Goal: Task Accomplishment & Management: Manage account settings

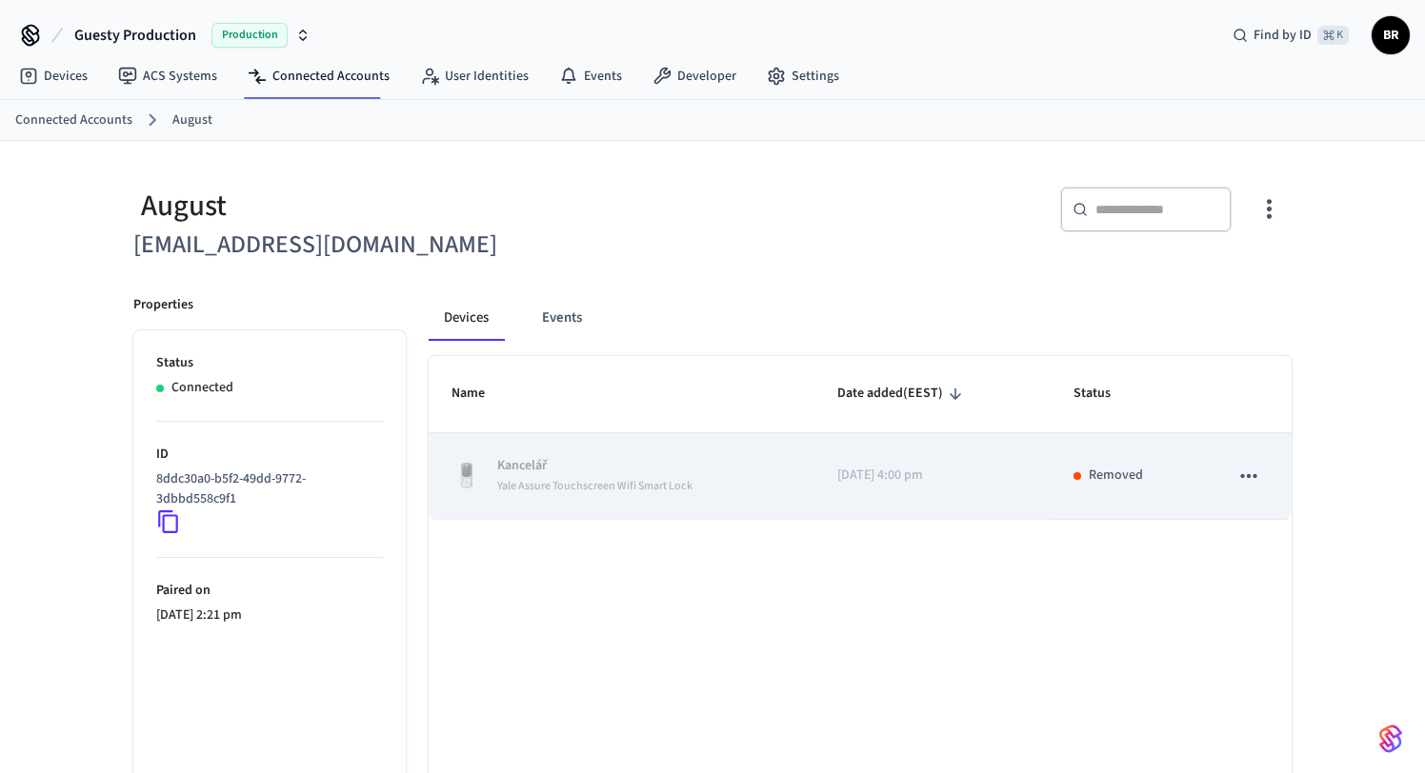
click at [1244, 473] on icon "sticky table" at bounding box center [1248, 476] width 25 height 25
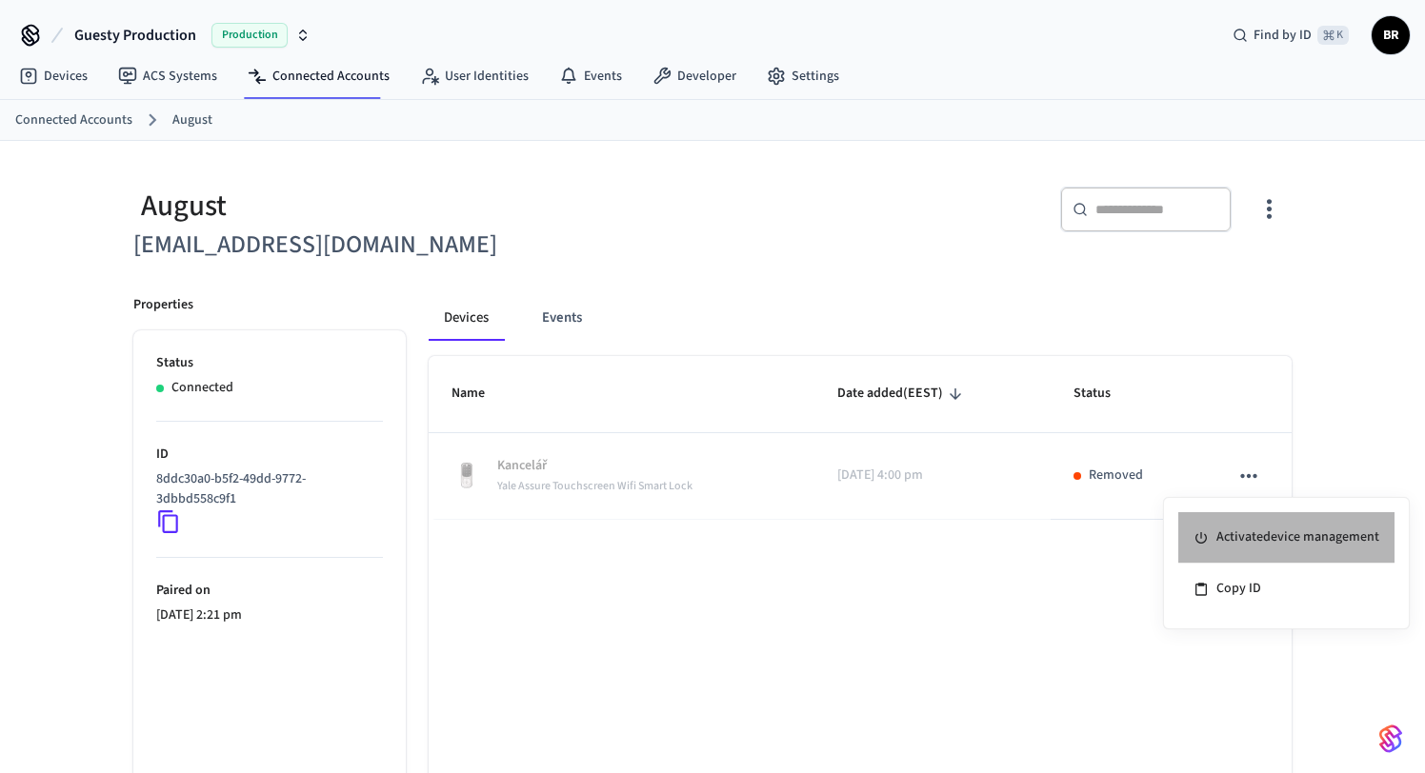
click at [1255, 540] on li "Activate device management" at bounding box center [1286, 537] width 216 height 51
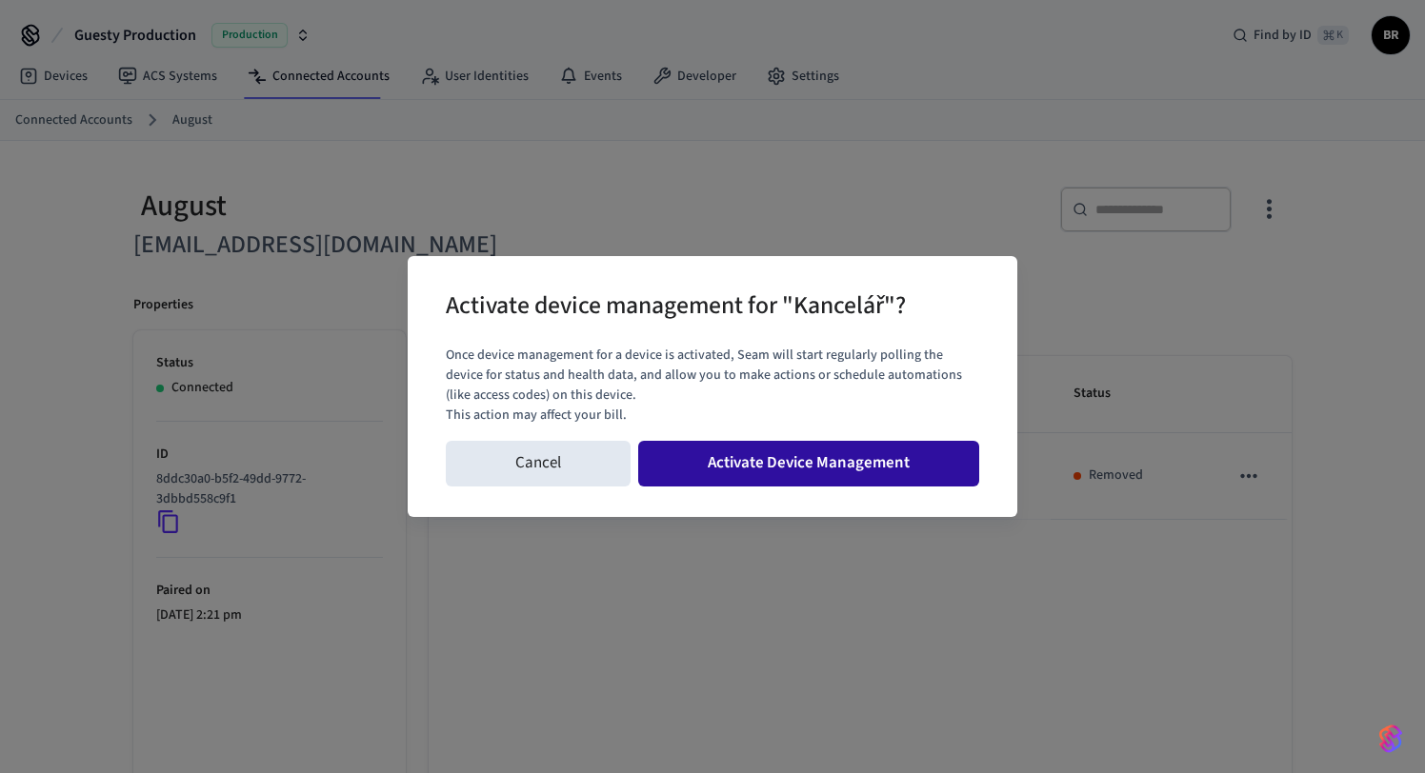
click at [842, 466] on button "Activate Device Management" at bounding box center [808, 464] width 341 height 46
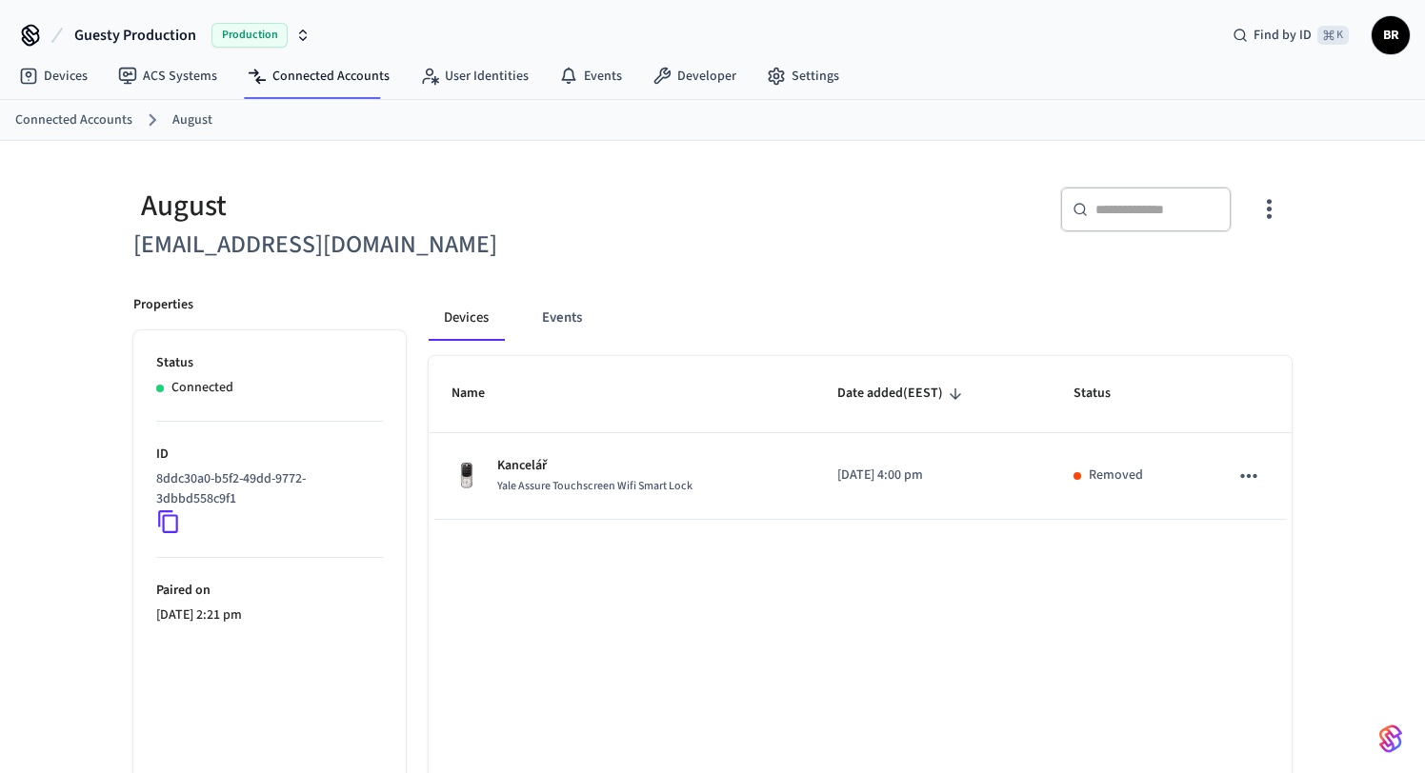
click at [1262, 215] on icon "button" at bounding box center [1269, 209] width 30 height 30
click at [1208, 280] on span "Sync Account" at bounding box center [1214, 287] width 77 height 19
click at [932, 210] on div at bounding box center [712, 386] width 1425 height 773
click at [1268, 220] on icon "button" at bounding box center [1269, 209] width 30 height 30
click at [1226, 293] on span "Sync Account" at bounding box center [1214, 287] width 77 height 19
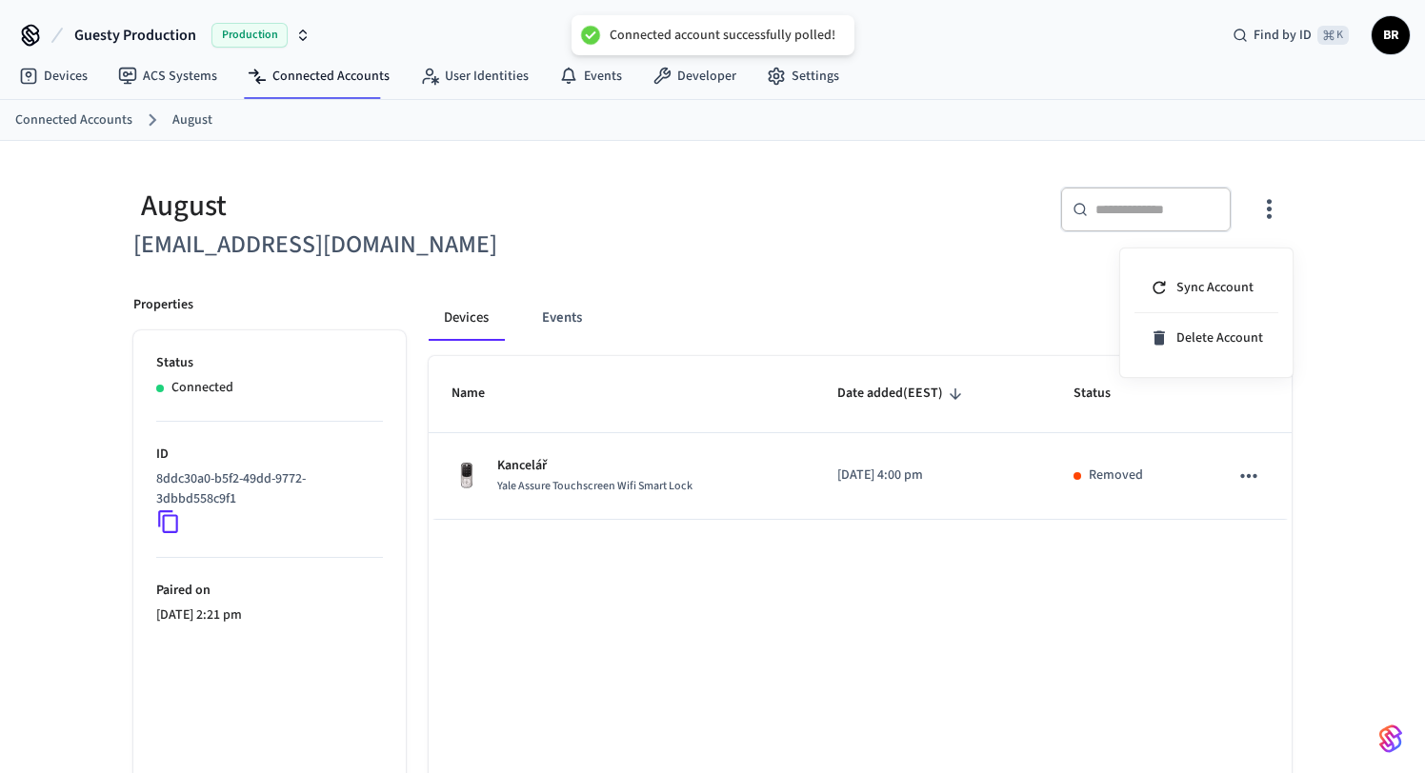
click at [896, 255] on div at bounding box center [712, 386] width 1425 height 773
click at [1267, 209] on icon "button" at bounding box center [1269, 210] width 5 height 20
click at [1220, 277] on li "Sync Account" at bounding box center [1206, 288] width 144 height 50
click at [895, 246] on div at bounding box center [712, 386] width 1425 height 773
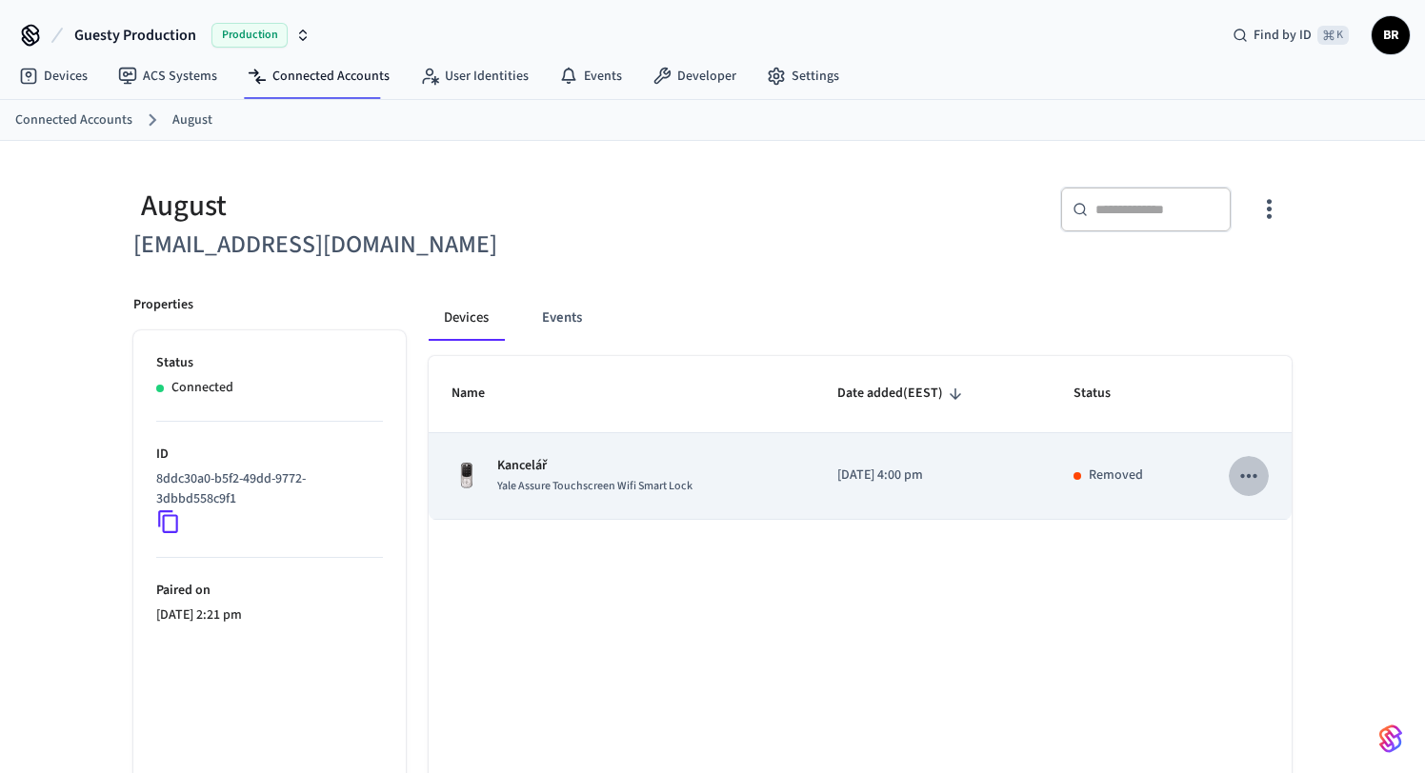
click at [1250, 479] on icon "sticky table" at bounding box center [1248, 476] width 25 height 25
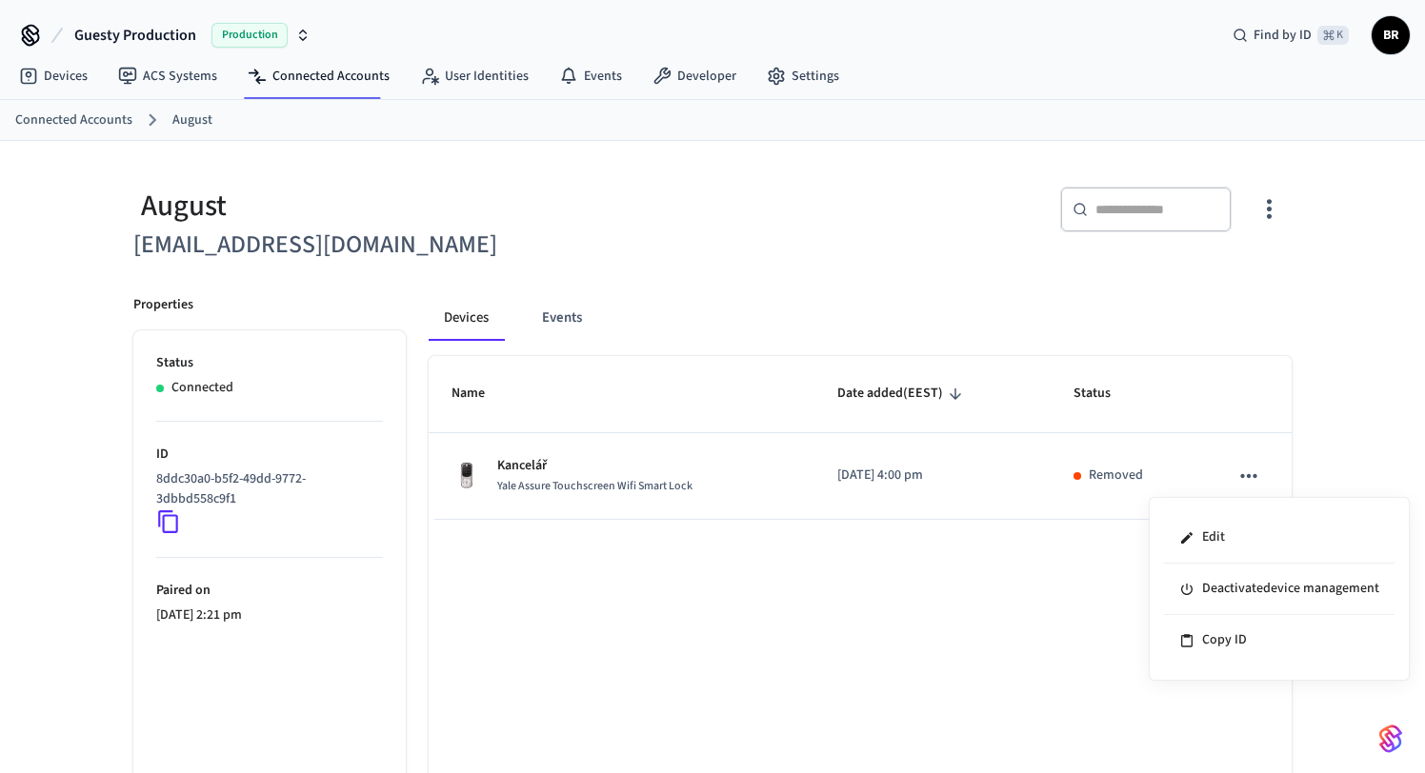
click at [937, 565] on div at bounding box center [712, 386] width 1425 height 773
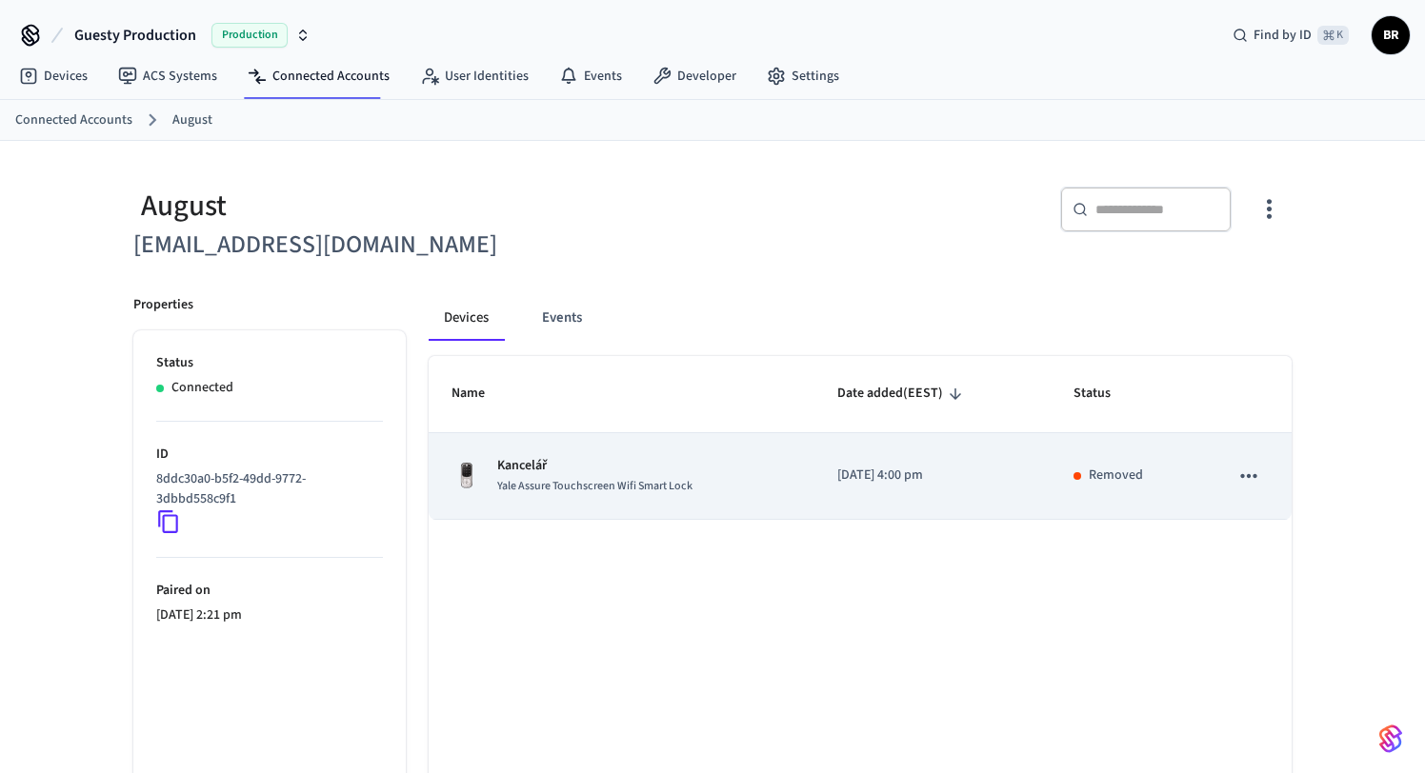
click at [876, 495] on td "[DATE] 4:00 pm" at bounding box center [932, 476] width 237 height 87
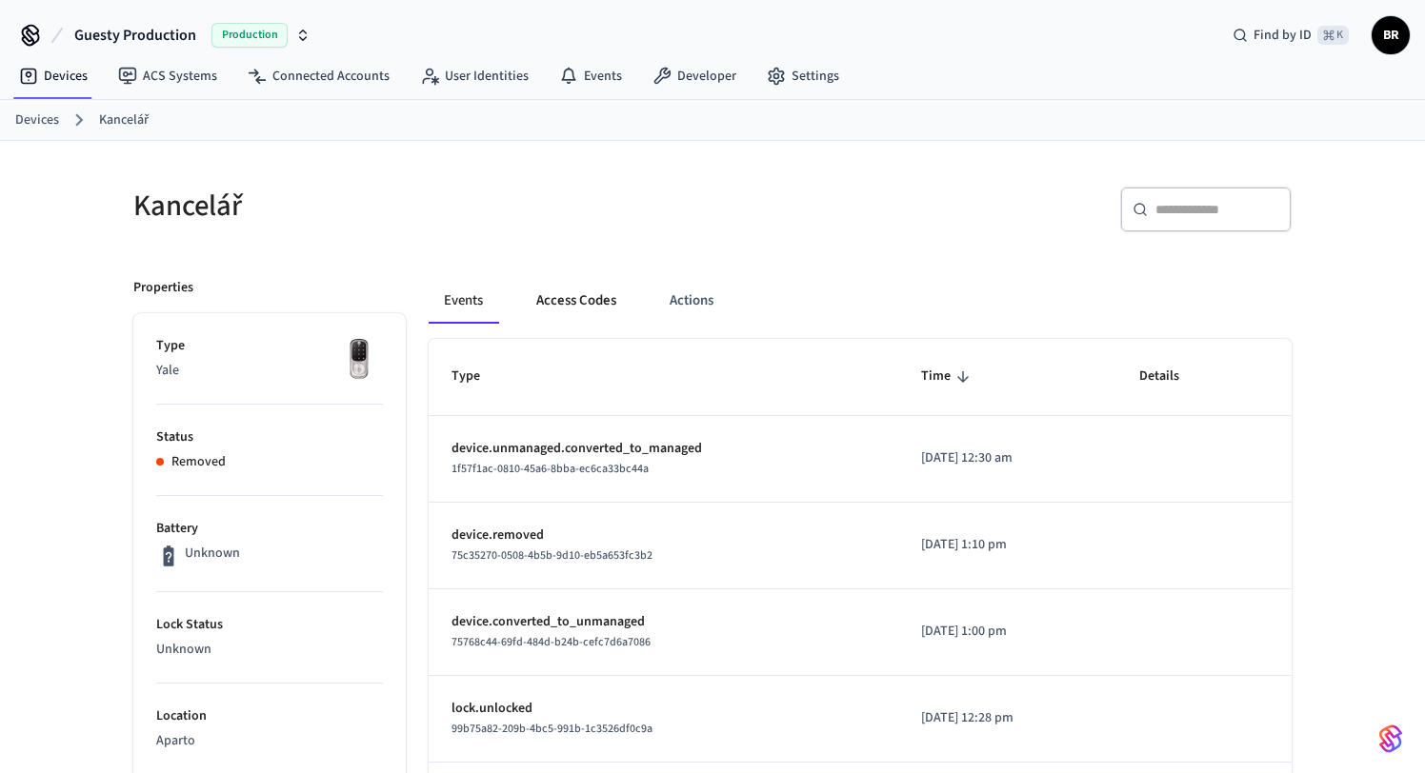
click at [592, 300] on button "Access Codes" at bounding box center [576, 301] width 110 height 46
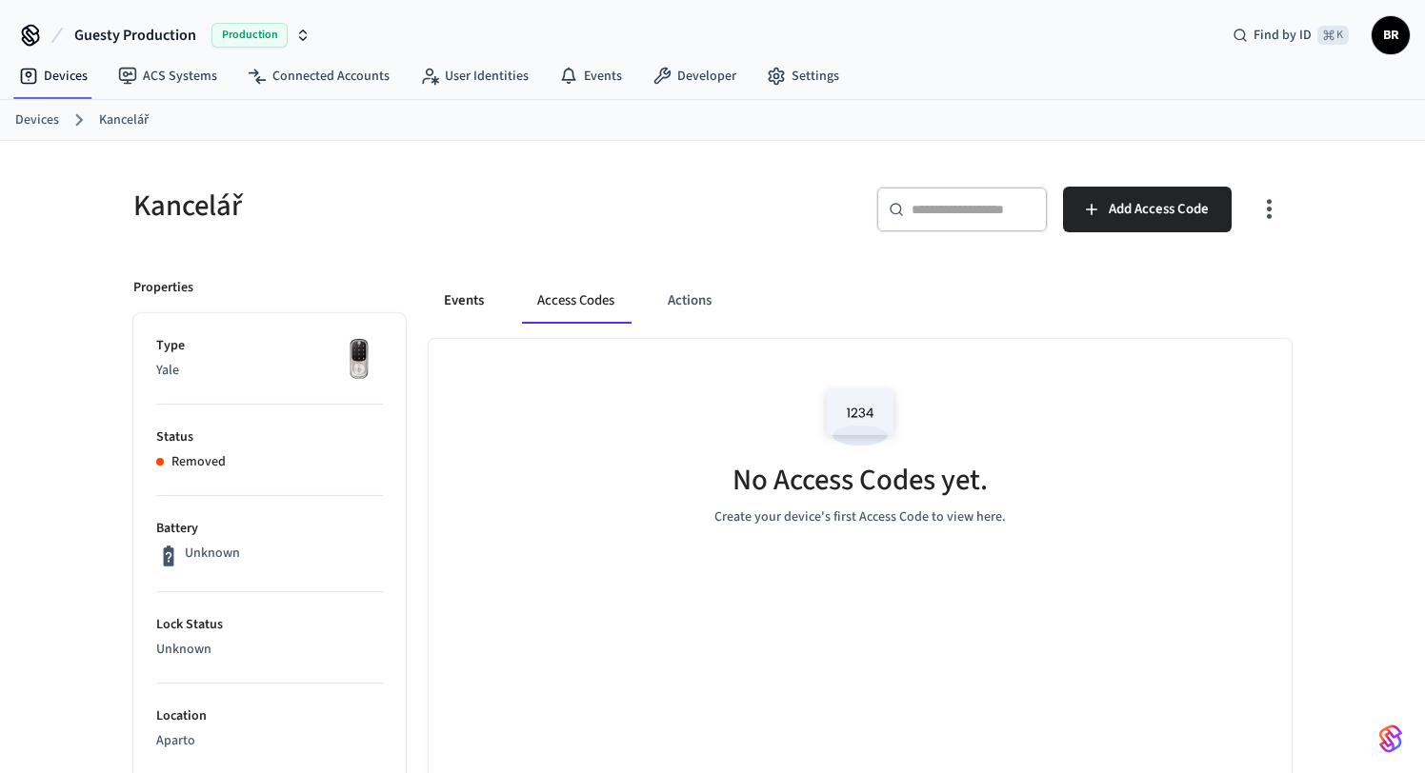
click at [472, 308] on button "Events" at bounding box center [464, 301] width 70 height 46
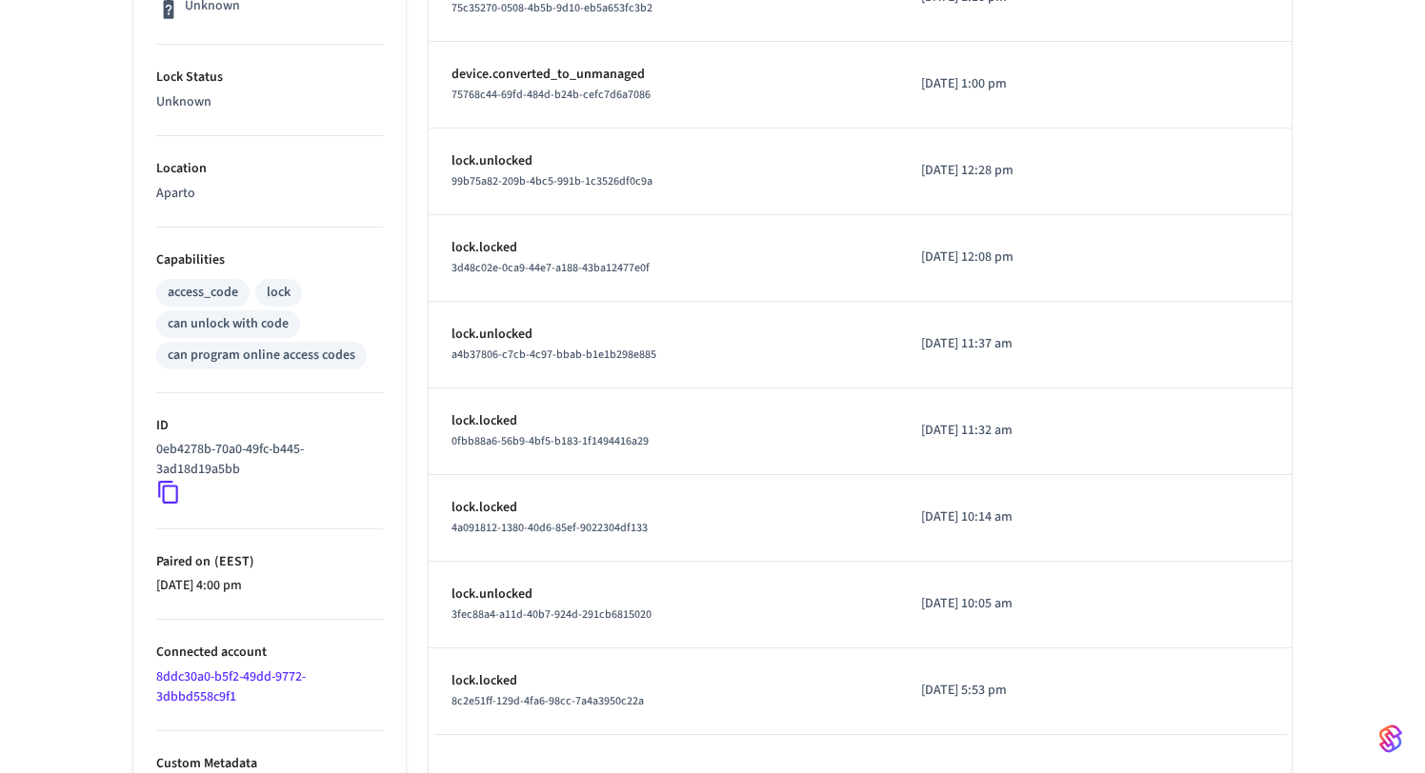
scroll to position [564, 0]
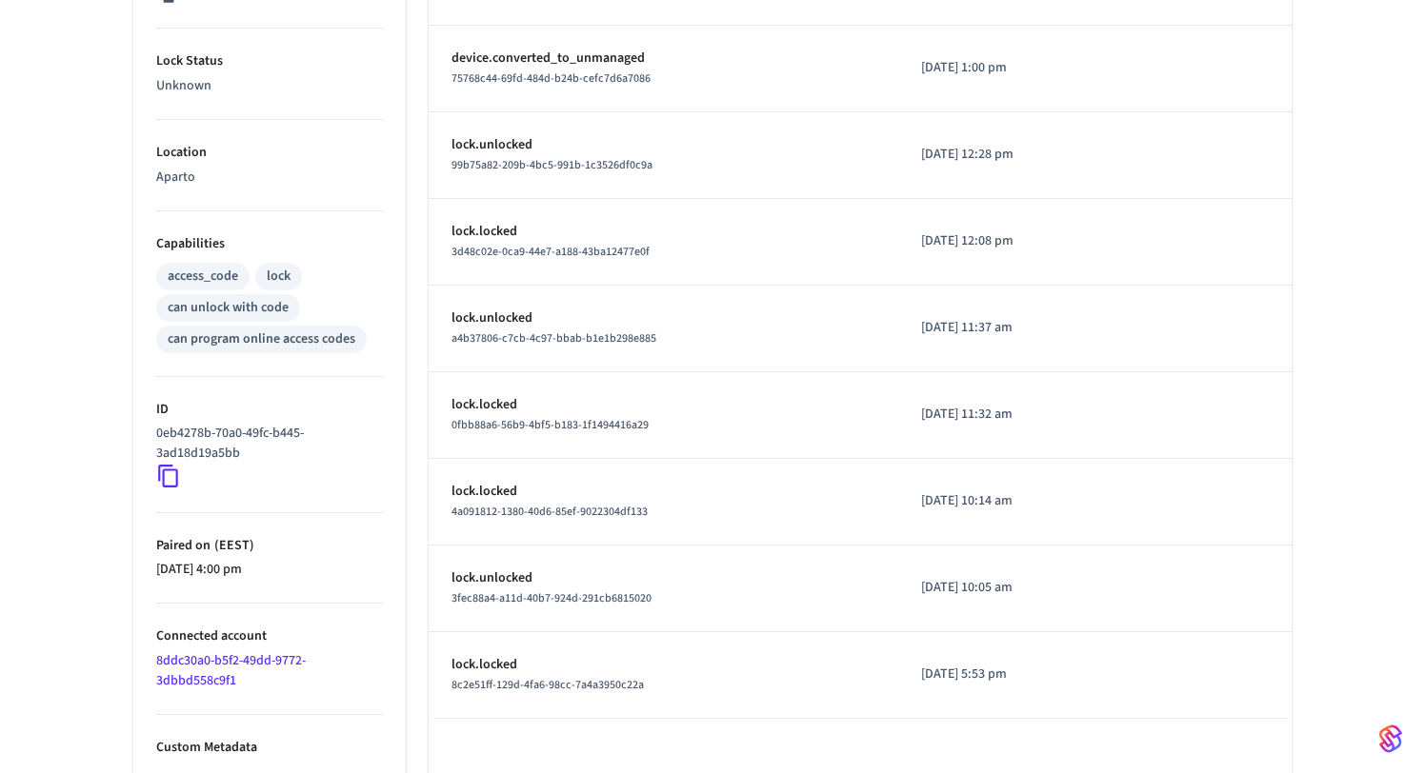
click at [201, 662] on link "8ddc30a0-b5f2-49dd-9772-3dbbd558c9f1" at bounding box center [231, 670] width 150 height 39
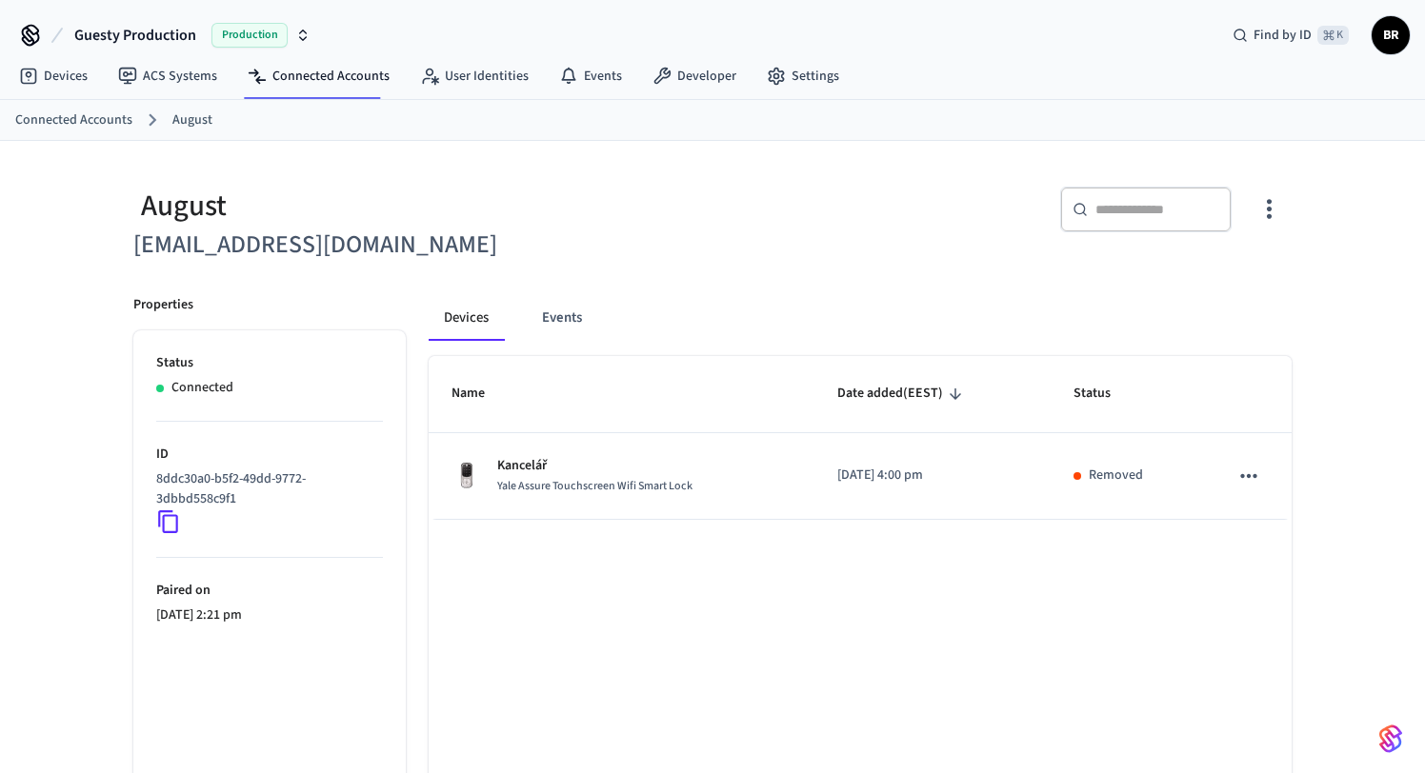
click at [1071, 622] on div "Name Date added (EEST) Status Kancelář Yale Assure Touchscreen Wifi Smart Lock …" at bounding box center [860, 626] width 863 height 541
